Goal: Task Accomplishment & Management: Use online tool/utility

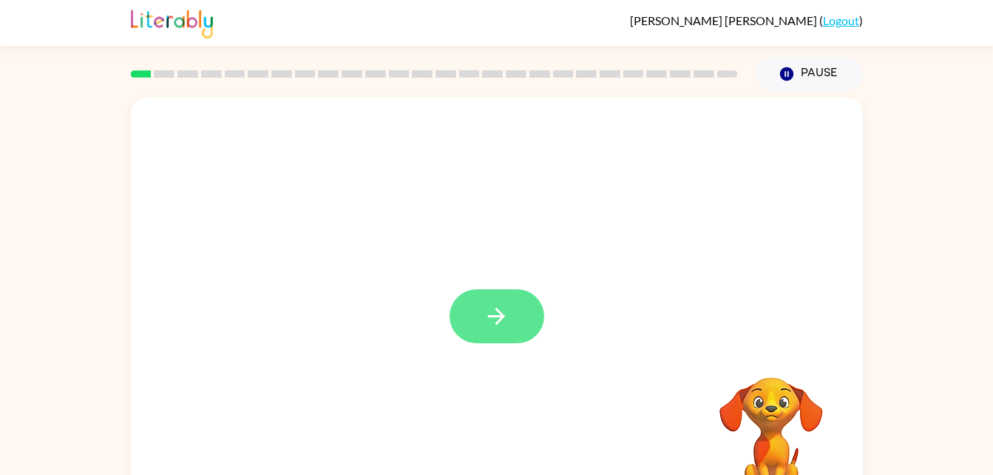
drag, startPoint x: 677, startPoint y: 420, endPoint x: 520, endPoint y: 319, distance: 186.7
click at [520, 319] on div at bounding box center [497, 309] width 732 height 422
click at [520, 319] on button "button" at bounding box center [497, 316] width 95 height 54
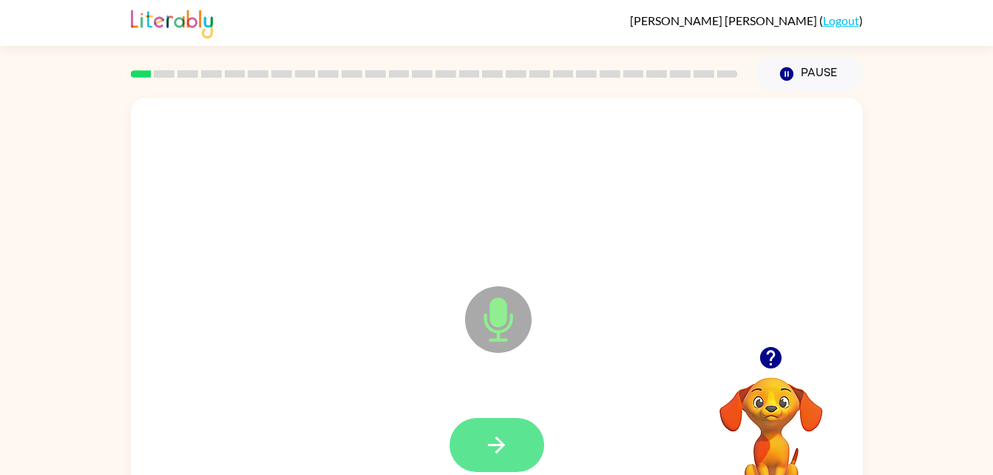
click at [513, 438] on button "button" at bounding box center [497, 445] width 95 height 54
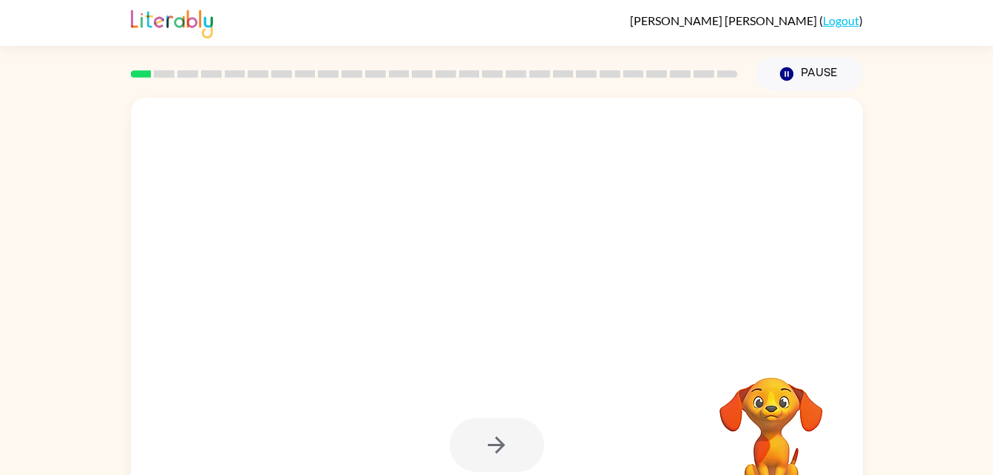
click at [780, 420] on video "Your browser must support playing .mp4 files to use Literably. Please try using…" at bounding box center [771, 428] width 148 height 148
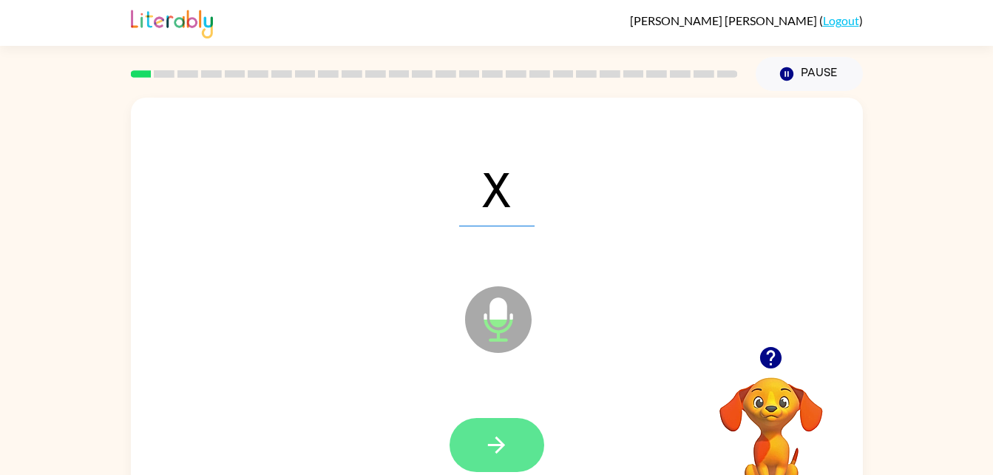
click at [503, 442] on icon "button" at bounding box center [497, 445] width 26 height 26
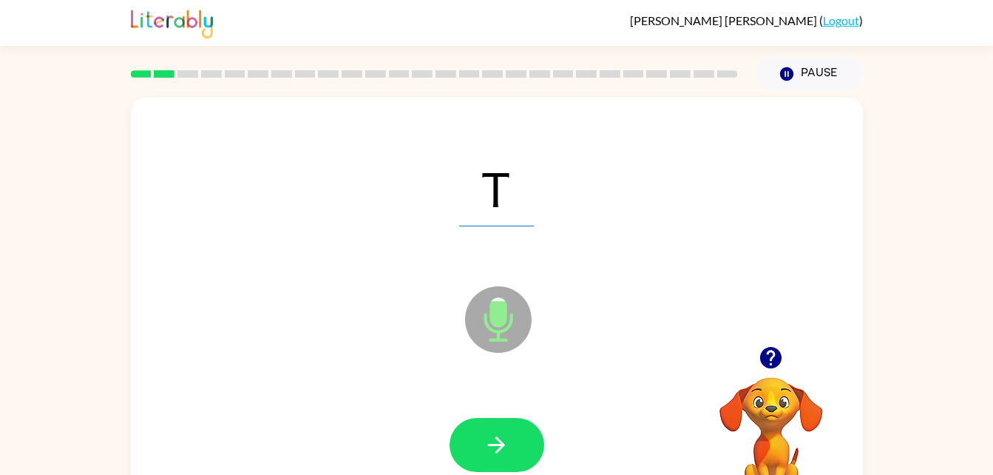
click at [503, 442] on icon "button" at bounding box center [497, 445] width 26 height 26
drag, startPoint x: 515, startPoint y: 448, endPoint x: 492, endPoint y: 433, distance: 27.7
click at [492, 433] on button "button" at bounding box center [497, 445] width 95 height 54
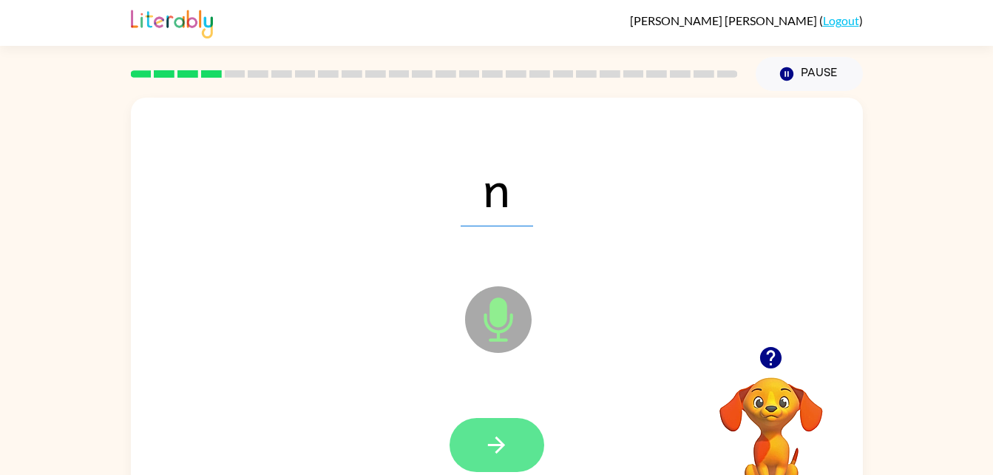
click at [502, 436] on icon "button" at bounding box center [497, 445] width 26 height 26
click at [520, 441] on button "button" at bounding box center [497, 445] width 95 height 54
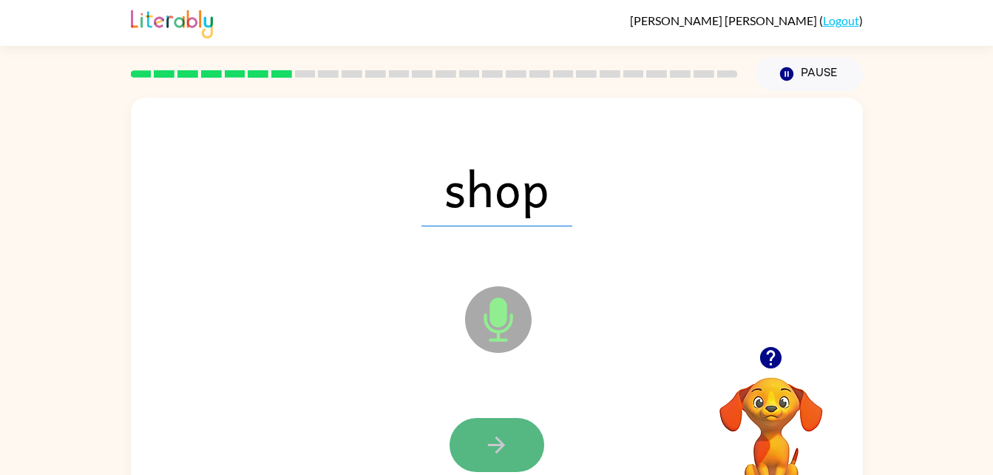
click at [495, 449] on icon "button" at bounding box center [497, 445] width 26 height 26
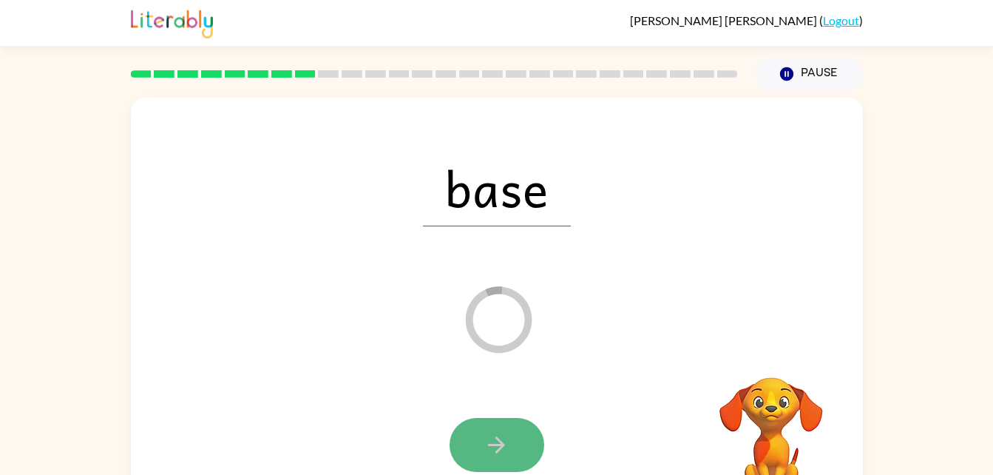
click at [522, 437] on button "button" at bounding box center [497, 445] width 95 height 54
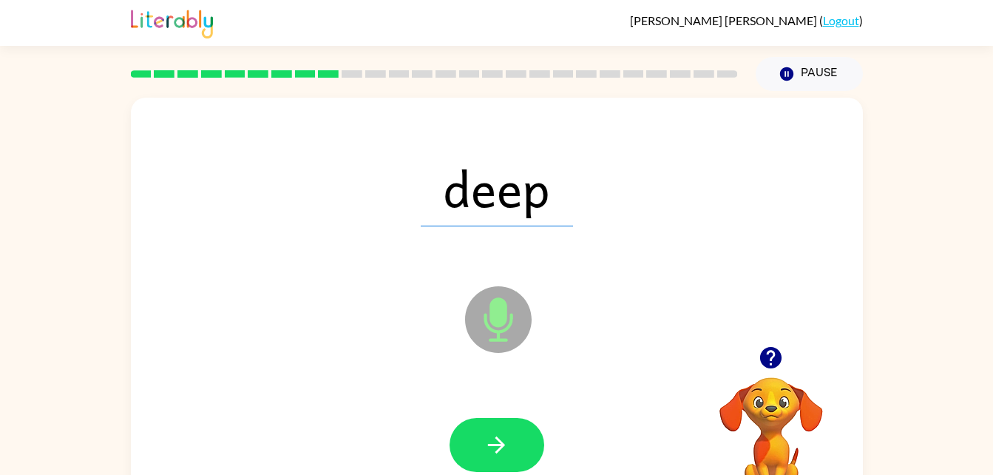
drag, startPoint x: 503, startPoint y: 473, endPoint x: 511, endPoint y: 492, distance: 20.9
click at [511, 474] on html "[PERSON_NAME] ( Logout ) Pause Pause deep Microphone The Microphone is here whe…" at bounding box center [496, 260] width 993 height 520
click at [495, 445] on icon "button" at bounding box center [496, 444] width 17 height 17
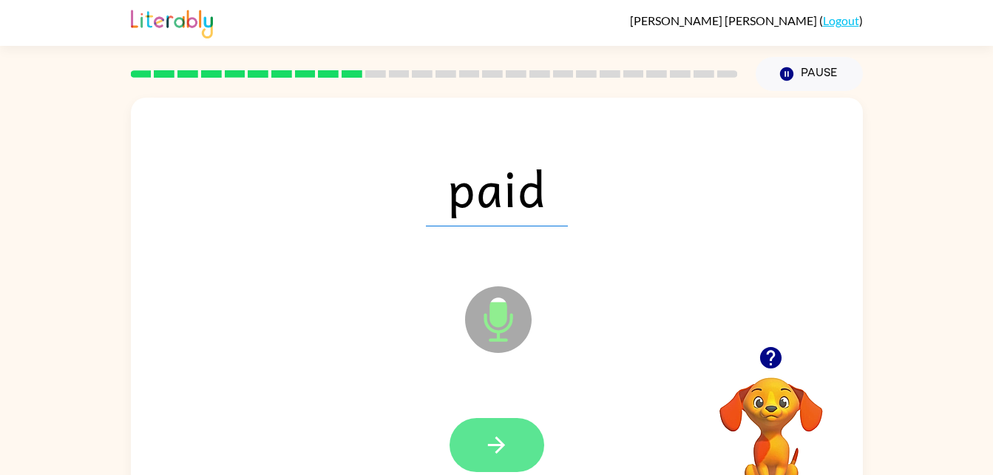
click at [530, 439] on button "button" at bounding box center [497, 445] width 95 height 54
click at [533, 440] on button "button" at bounding box center [497, 445] width 95 height 54
click at [510, 447] on button "button" at bounding box center [497, 445] width 95 height 54
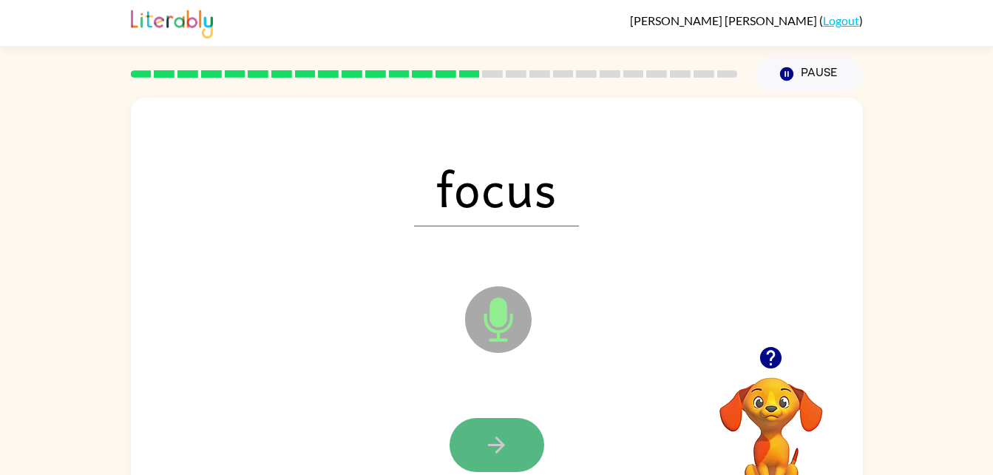
click at [517, 446] on button "button" at bounding box center [497, 445] width 95 height 54
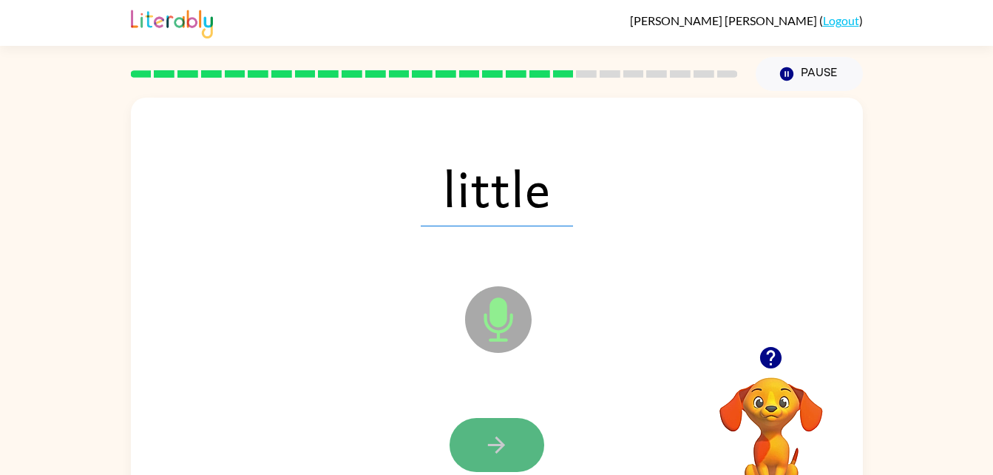
click at [478, 436] on button "button" at bounding box center [497, 445] width 95 height 54
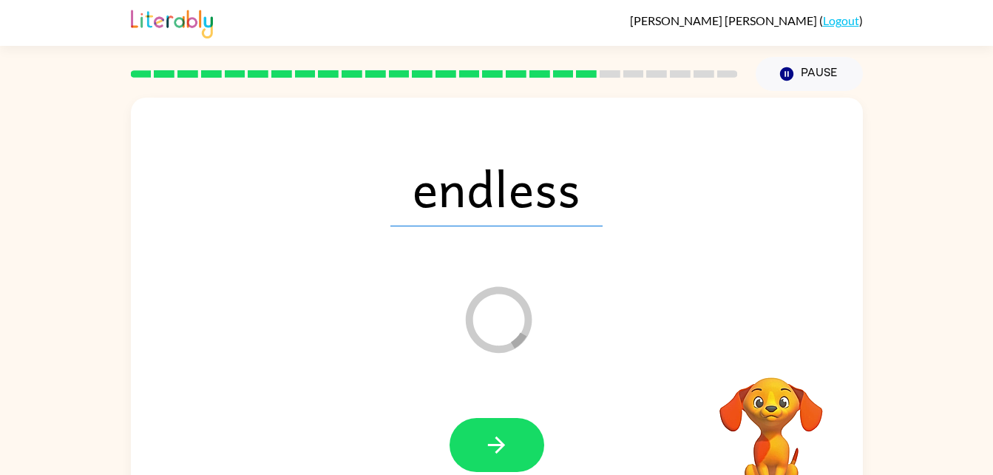
click at [453, 206] on span "endless" at bounding box center [496, 187] width 212 height 77
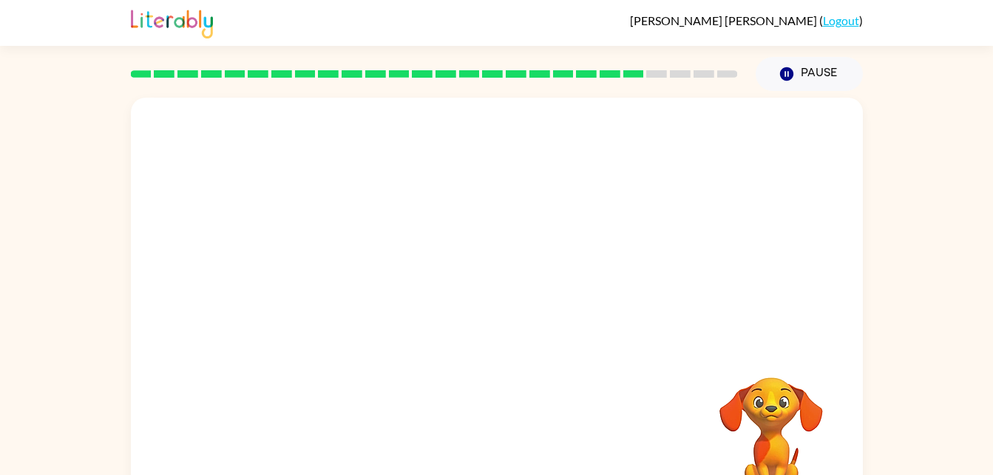
click at [799, 428] on video "Your browser must support playing .mp4 files to use Literably. Please try using…" at bounding box center [771, 428] width 148 height 148
drag, startPoint x: 799, startPoint y: 428, endPoint x: 808, endPoint y: 425, distance: 10.1
drag, startPoint x: 808, startPoint y: 425, endPoint x: 598, endPoint y: 295, distance: 247.7
click at [598, 295] on div at bounding box center [497, 222] width 732 height 248
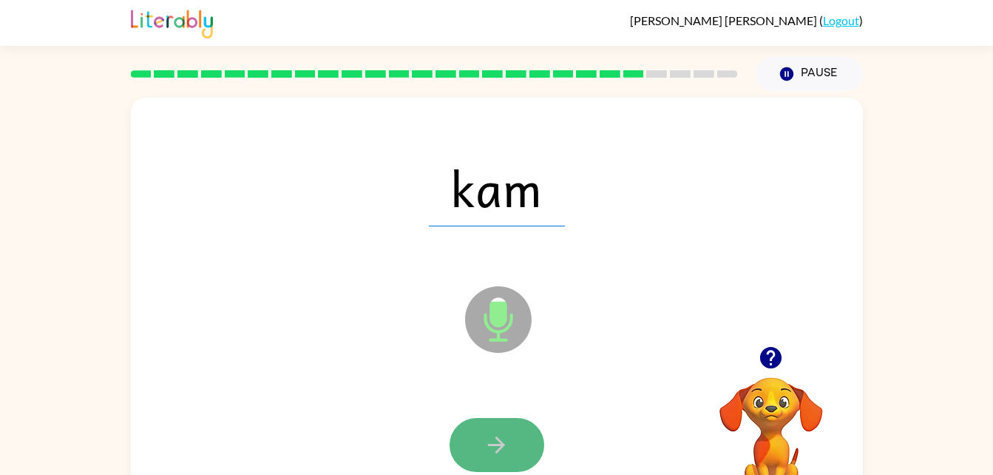
click at [504, 436] on icon "button" at bounding box center [497, 445] width 26 height 26
click at [477, 457] on button "button" at bounding box center [497, 445] width 95 height 54
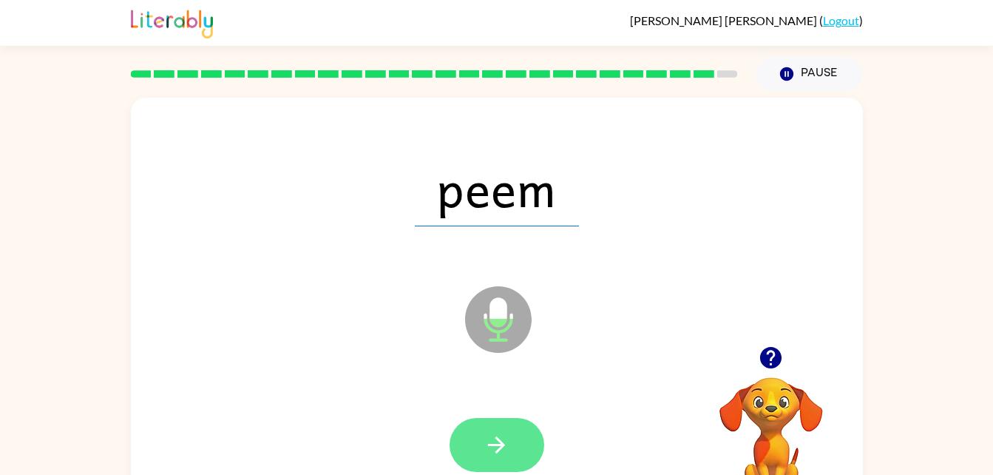
click at [504, 436] on icon "button" at bounding box center [497, 445] width 26 height 26
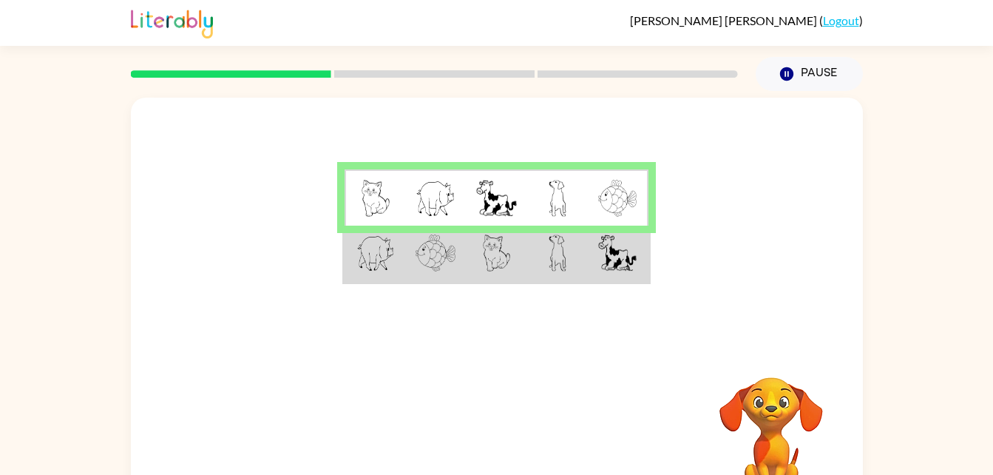
click at [581, 291] on div at bounding box center [497, 222] width 732 height 248
click at [575, 274] on td at bounding box center [557, 254] width 61 height 57
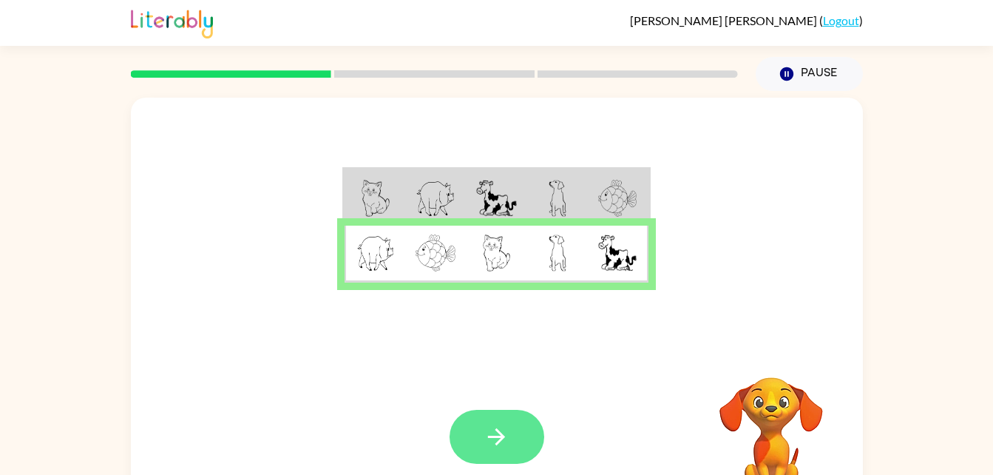
click at [510, 416] on button "button" at bounding box center [497, 437] width 95 height 54
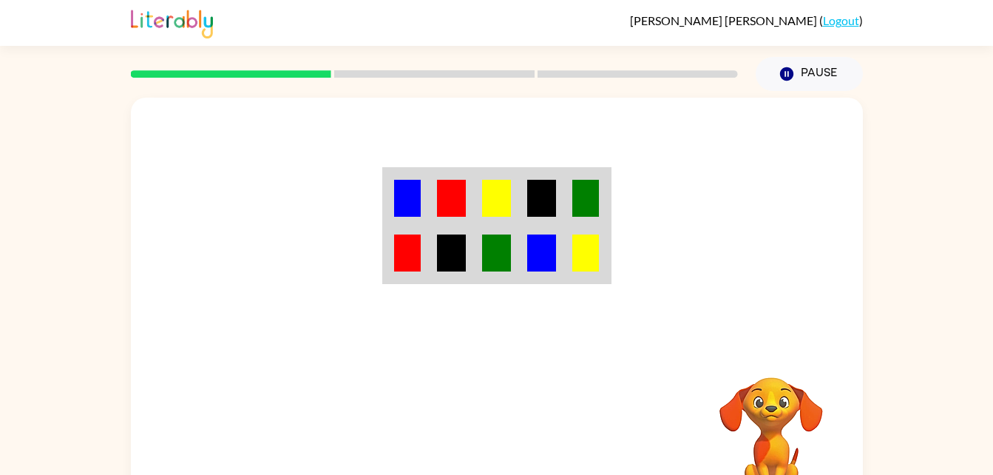
drag, startPoint x: 660, startPoint y: 135, endPoint x: 1004, endPoint y: 255, distance: 363.5
click at [992, 255] on html "Landon Lopez ( Logout ) Pause Pause Your browser must support playing .mp4 file…" at bounding box center [496, 260] width 993 height 520
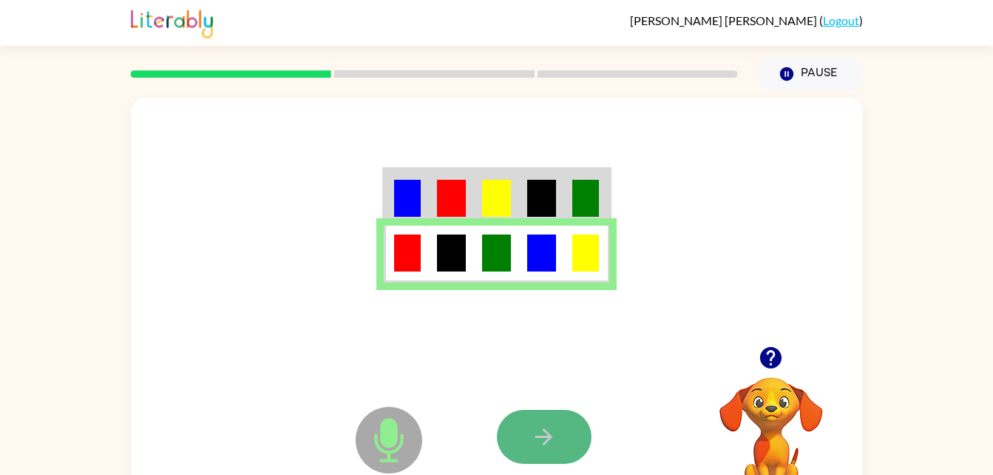
click at [552, 433] on icon "button" at bounding box center [544, 437] width 26 height 26
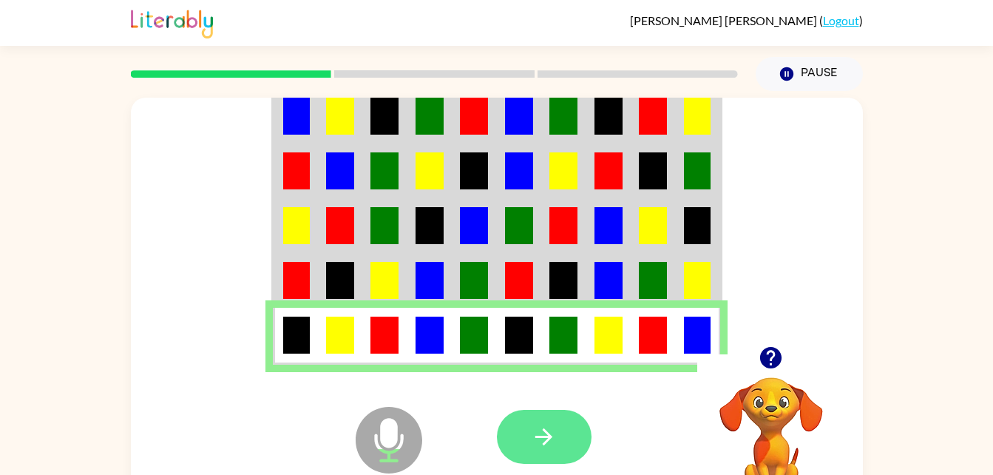
click at [534, 446] on icon "button" at bounding box center [544, 437] width 26 height 26
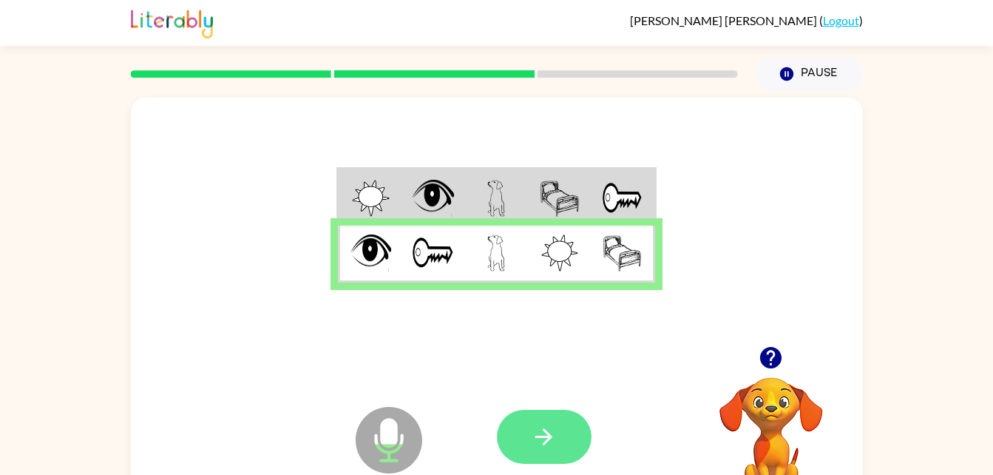
click at [573, 436] on button "button" at bounding box center [544, 437] width 95 height 54
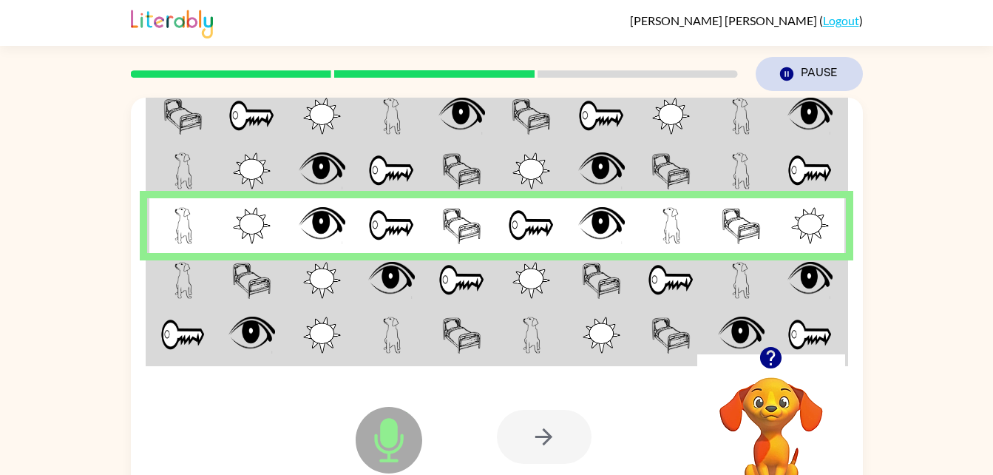
click at [803, 66] on button "Pause Pause" at bounding box center [809, 74] width 107 height 34
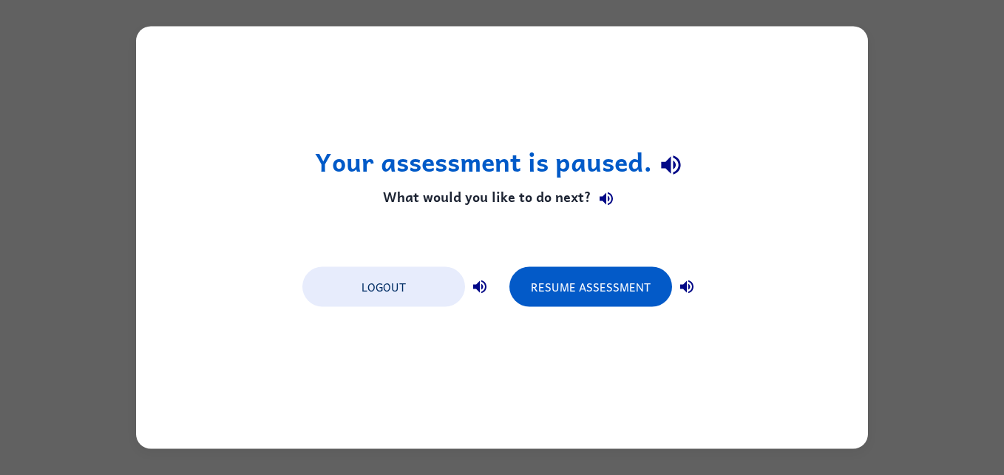
click at [183, 307] on div "Your assessment is paused. What would you like to do next? Logout Resume Assess…" at bounding box center [502, 238] width 732 height 422
click at [599, 277] on button "Resume Assessment" at bounding box center [591, 287] width 163 height 40
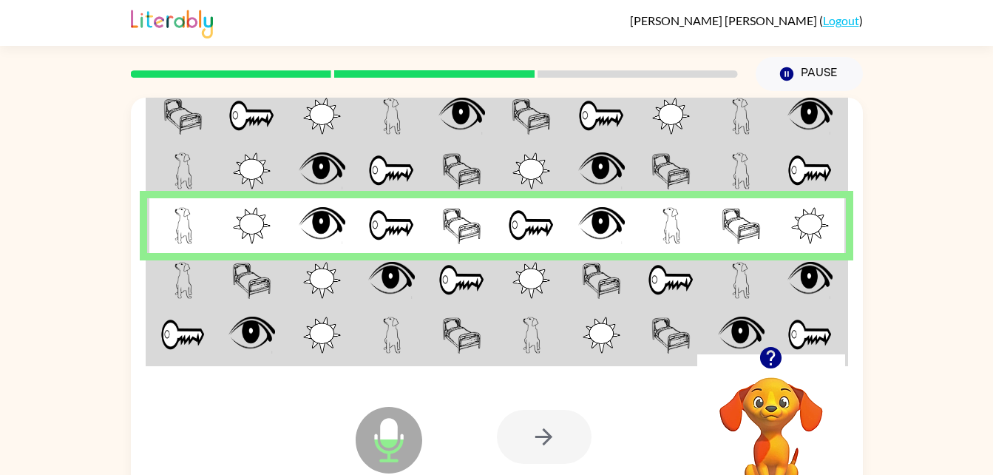
click at [557, 124] on td at bounding box center [532, 115] width 70 height 57
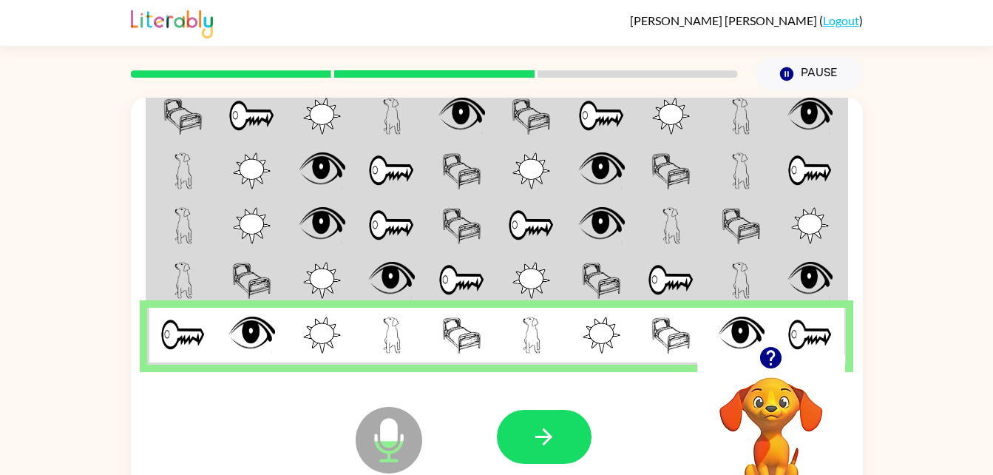
click at [557, 124] on td at bounding box center [532, 115] width 70 height 57
click at [592, 423] on div at bounding box center [606, 437] width 218 height 166
click at [530, 442] on button "button" at bounding box center [544, 437] width 95 height 54
